Goal: Task Accomplishment & Management: Use online tool/utility

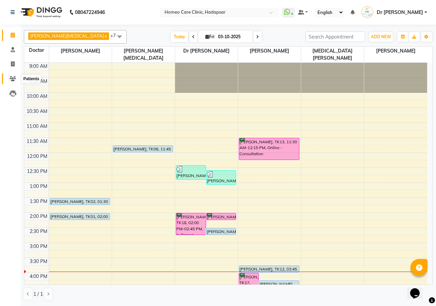
click at [10, 79] on icon at bounding box center [13, 78] width 6 height 5
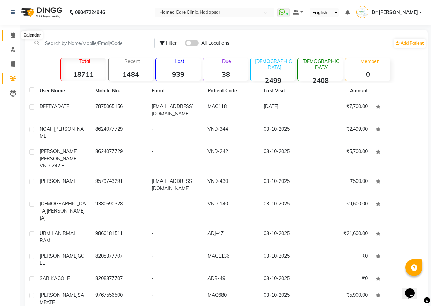
click at [9, 34] on span at bounding box center [13, 35] width 12 height 8
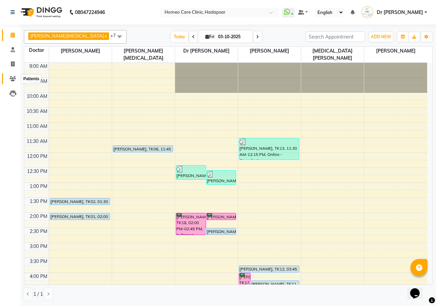
click at [15, 80] on icon at bounding box center [13, 78] width 6 height 5
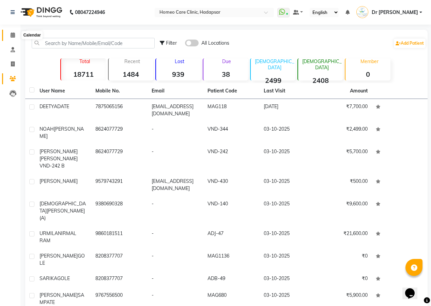
click at [15, 33] on span at bounding box center [13, 35] width 12 height 8
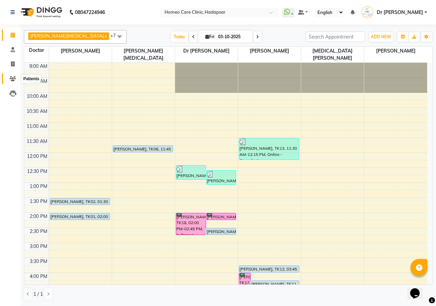
click at [14, 79] on icon at bounding box center [13, 78] width 6 height 5
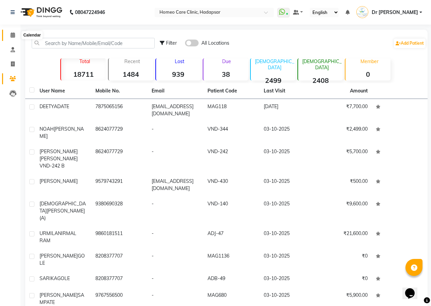
click at [11, 32] on icon at bounding box center [13, 34] width 4 height 5
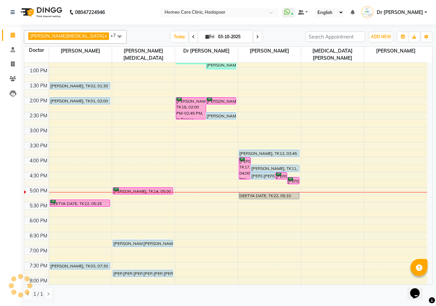
scroll to position [110, 0]
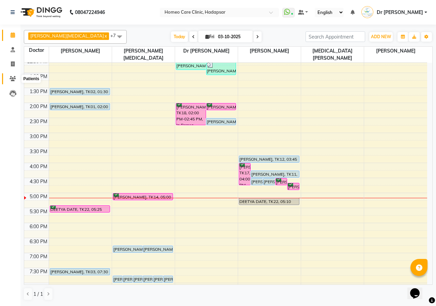
click at [14, 77] on icon at bounding box center [13, 78] width 6 height 5
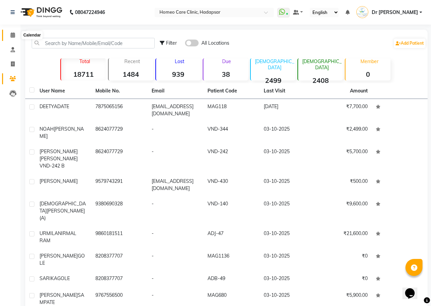
click at [15, 36] on span at bounding box center [13, 35] width 12 height 8
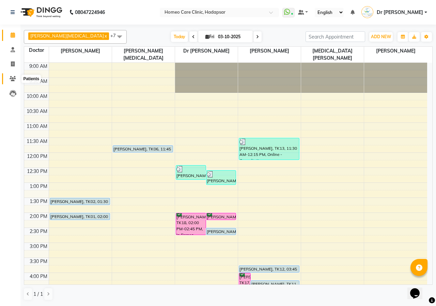
click at [11, 79] on icon at bounding box center [13, 78] width 6 height 5
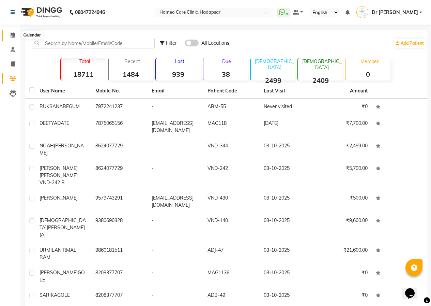
click at [12, 36] on icon at bounding box center [13, 34] width 4 height 5
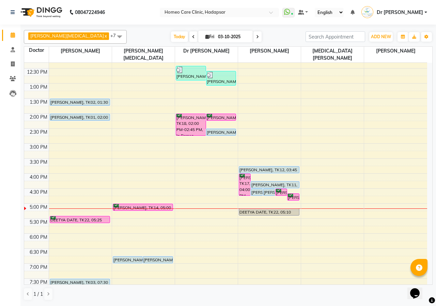
scroll to position [76, 0]
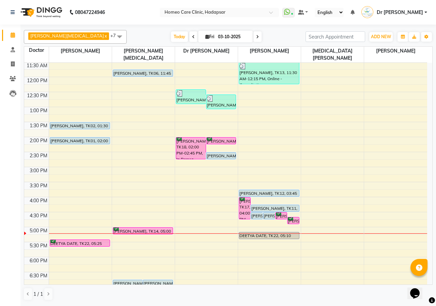
click at [13, 71] on li "Invoice" at bounding box center [10, 64] width 20 height 15
click at [12, 78] on icon at bounding box center [13, 78] width 6 height 5
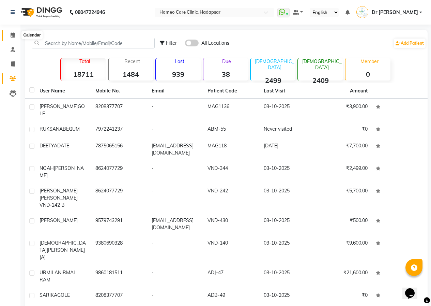
click at [14, 35] on icon at bounding box center [13, 34] width 4 height 5
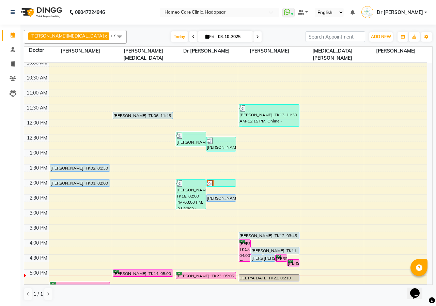
scroll to position [102, 0]
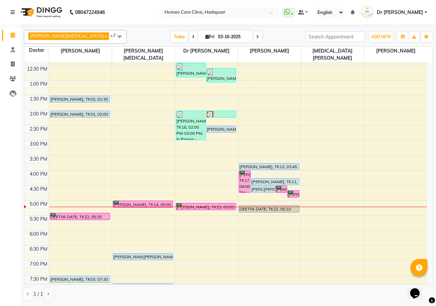
click at [200, 206] on div at bounding box center [206, 206] width 63 height 0
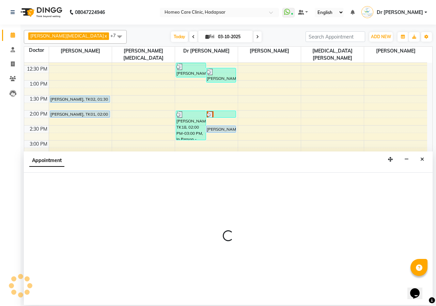
select select "66337"
select select "1020"
select select "tentative"
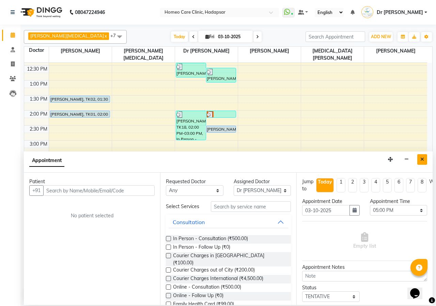
click at [424, 159] on icon "Close" at bounding box center [422, 159] width 4 height 5
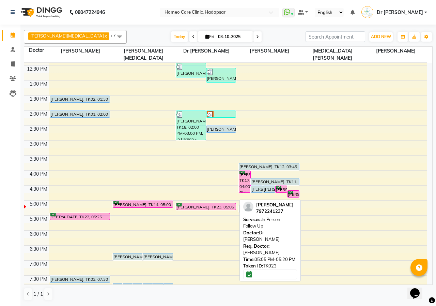
click at [200, 203] on div "[PERSON_NAME], TK23, 05:05 PM-05:20 PM, In Person - Follow Up" at bounding box center [206, 206] width 60 height 6
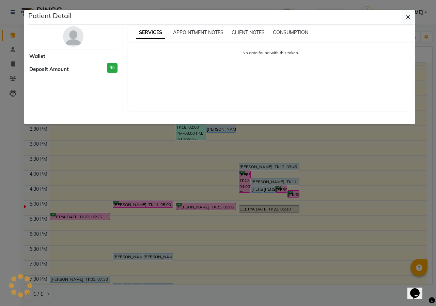
select select "6"
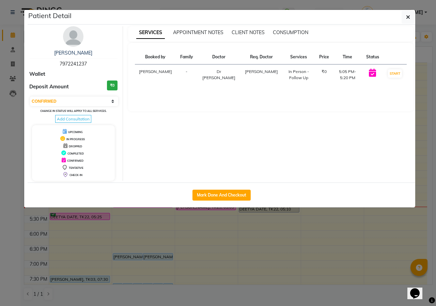
click at [76, 35] on img at bounding box center [73, 36] width 20 height 20
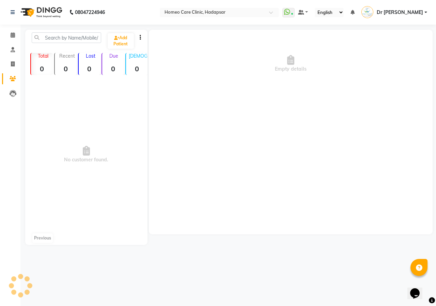
click at [76, 13] on img at bounding box center [73, 2] width 20 height 20
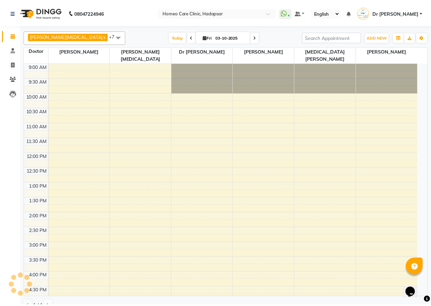
scroll to position [178, 0]
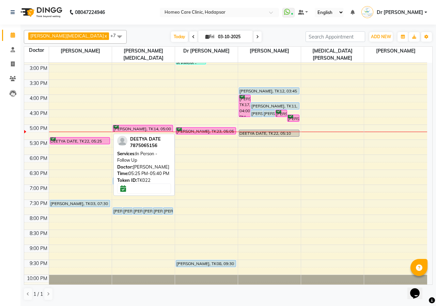
click at [85, 137] on div "DEETYA DATE, TK22, 05:25 PM-05:40 PM, In Person - Follow Up" at bounding box center [80, 140] width 60 height 6
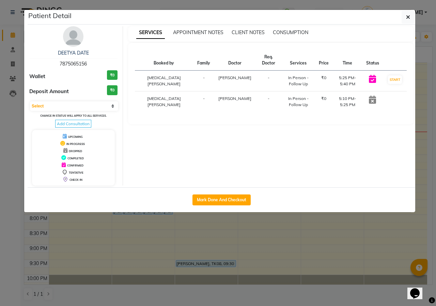
click at [72, 42] on img at bounding box center [73, 36] width 20 height 20
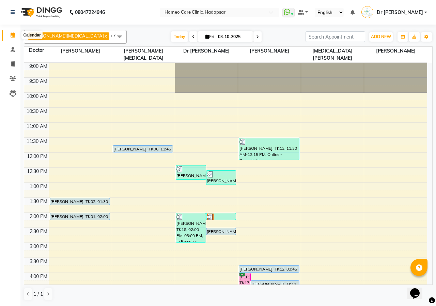
click at [11, 34] on icon at bounding box center [13, 34] width 4 height 5
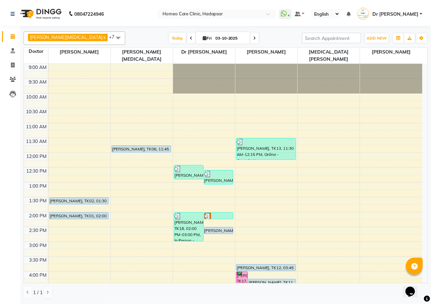
scroll to position [136, 0]
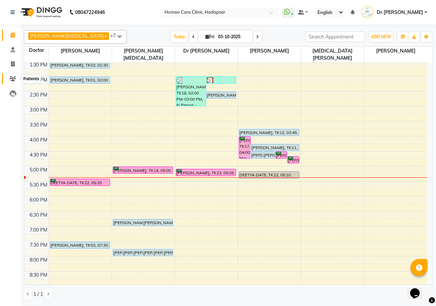
click at [13, 78] on icon at bounding box center [13, 78] width 6 height 5
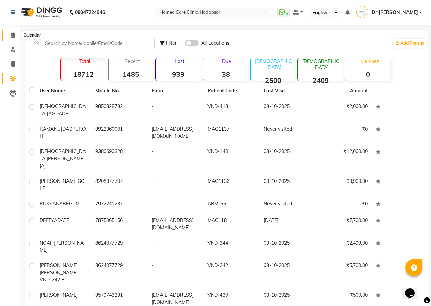
click at [11, 36] on icon at bounding box center [13, 34] width 4 height 5
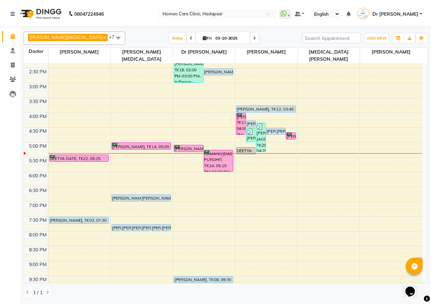
scroll to position [170, 0]
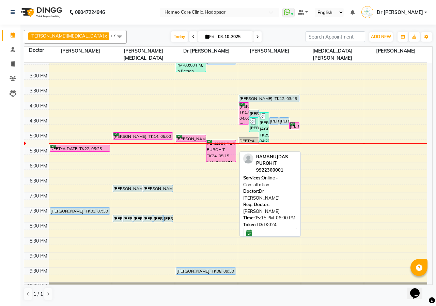
click at [221, 148] on div "RAMANUJDAS PUROHIT, TK24, 05:15 PM-06:00 PM, Online - Consultation" at bounding box center [221, 150] width 30 height 21
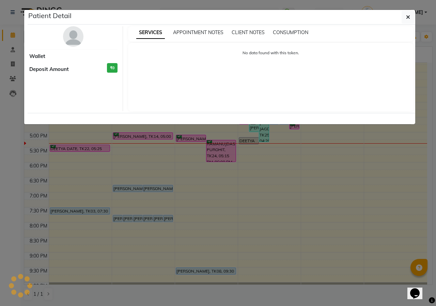
select select "6"
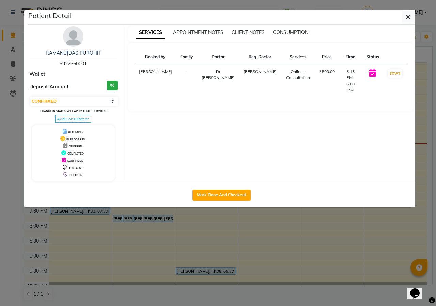
click at [68, 40] on img at bounding box center [73, 36] width 20 height 20
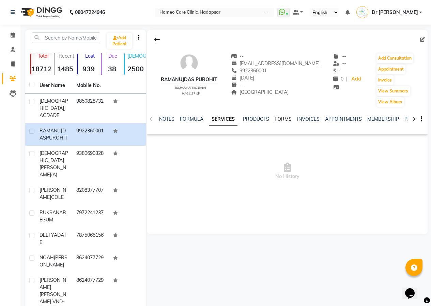
click at [279, 117] on link "FORMS" at bounding box center [283, 119] width 17 height 6
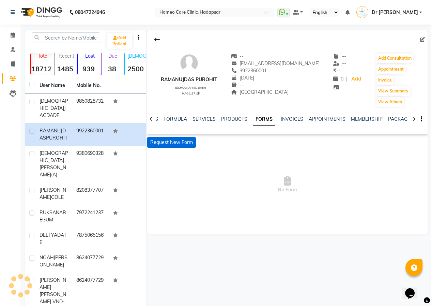
click at [191, 144] on button "Request New Form" at bounding box center [171, 142] width 49 height 11
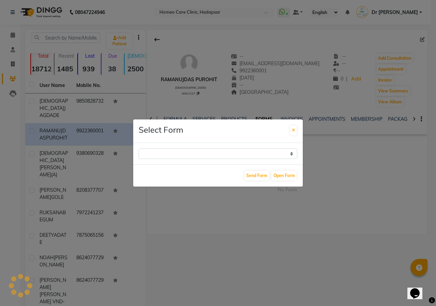
click at [250, 158] on select at bounding box center [218, 153] width 159 height 11
click at [245, 156] on select at bounding box center [218, 153] width 159 height 11
click at [236, 154] on select at bounding box center [218, 153] width 159 height 11
click at [290, 151] on select at bounding box center [218, 153] width 159 height 11
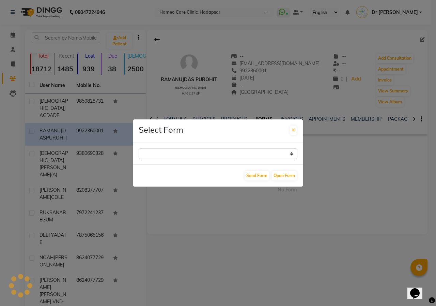
click at [242, 155] on select at bounding box center [218, 153] width 159 height 11
drag, startPoint x: 243, startPoint y: 155, endPoint x: 250, endPoint y: 154, distance: 8.0
click at [243, 155] on select at bounding box center [218, 153] width 159 height 11
click at [295, 129] on button at bounding box center [293, 130] width 6 height 10
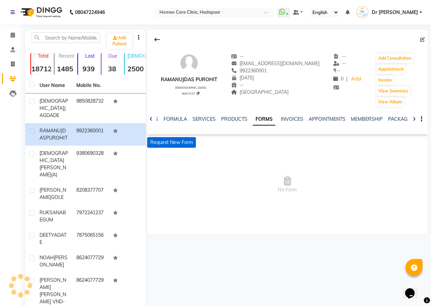
click at [184, 143] on button "Request New Form" at bounding box center [171, 142] width 49 height 11
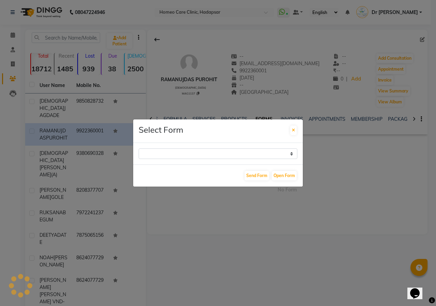
click at [182, 149] on div at bounding box center [218, 153] width 170 height 21
click at [182, 151] on select at bounding box center [218, 153] width 159 height 11
click at [293, 129] on icon at bounding box center [293, 130] width 3 height 4
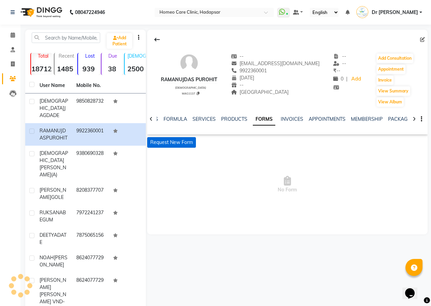
click at [176, 138] on button "Request New Form" at bounding box center [171, 142] width 49 height 11
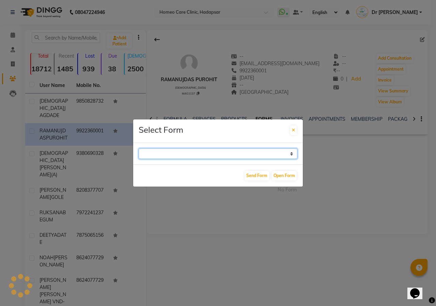
click at [248, 155] on select at bounding box center [218, 153] width 159 height 11
click at [368, 259] on ngb-modal-window "Select Form Send Form Open Form" at bounding box center [218, 153] width 436 height 306
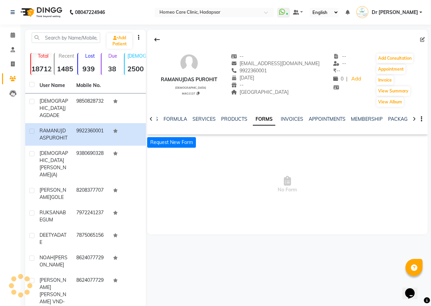
click at [288, 154] on span "No Form" at bounding box center [287, 184] width 280 height 68
click at [182, 138] on button "Request New Form" at bounding box center [171, 142] width 49 height 11
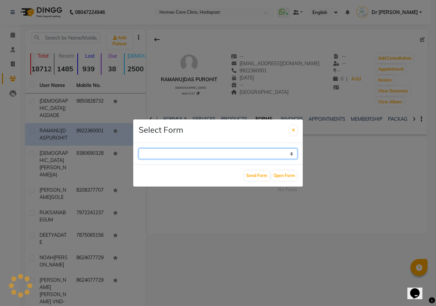
click at [170, 153] on select at bounding box center [218, 153] width 159 height 11
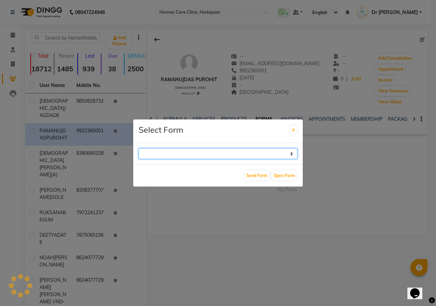
click at [170, 153] on select at bounding box center [218, 153] width 159 height 11
click at [172, 153] on select "Case Taking Form" at bounding box center [218, 153] width 159 height 11
select select "196"
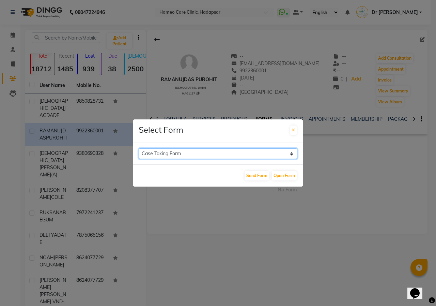
click at [139, 148] on select "Case Taking Form" at bounding box center [218, 153] width 159 height 11
click at [279, 174] on button "Open Form" at bounding box center [284, 176] width 25 height 10
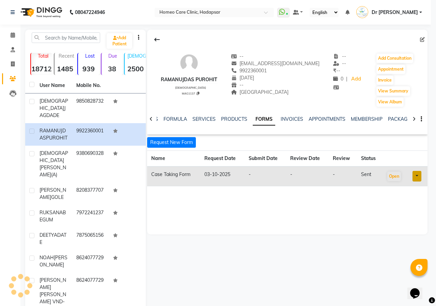
click at [296, 129] on div "NOTES FORMULA SERVICES PRODUCTS FORMS INVOICES APPOINTMENTS MEMBERSHIP PACKAGES…" at bounding box center [281, 123] width 251 height 15
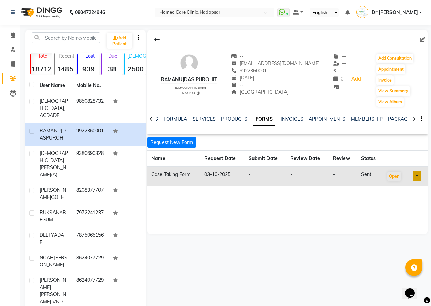
click at [291, 129] on div "NOTES FORMULA SERVICES PRODUCTS FORMS INVOICES APPOINTMENTS MEMBERSHIP PACKAGES…" at bounding box center [281, 123] width 251 height 15
drag, startPoint x: 162, startPoint y: 78, endPoint x: 223, endPoint y: 77, distance: 60.7
click at [223, 77] on div "RAMANUJDAS PUROHIT [DEMOGRAPHIC_DATA] MAG1137 -- [EMAIL_ADDRESS][DOMAIN_NAME] 9…" at bounding box center [287, 76] width 280 height 61
copy div "RAMANUJDAS PUROHIT"
drag, startPoint x: 244, startPoint y: 69, endPoint x: 275, endPoint y: 69, distance: 31.0
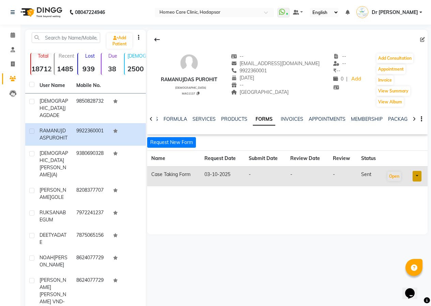
click at [275, 69] on div "[PHONE_NUMBER] Mobile No." at bounding box center [275, 70] width 89 height 7
copy span "9922360001"
